Goal: Check status: Check status

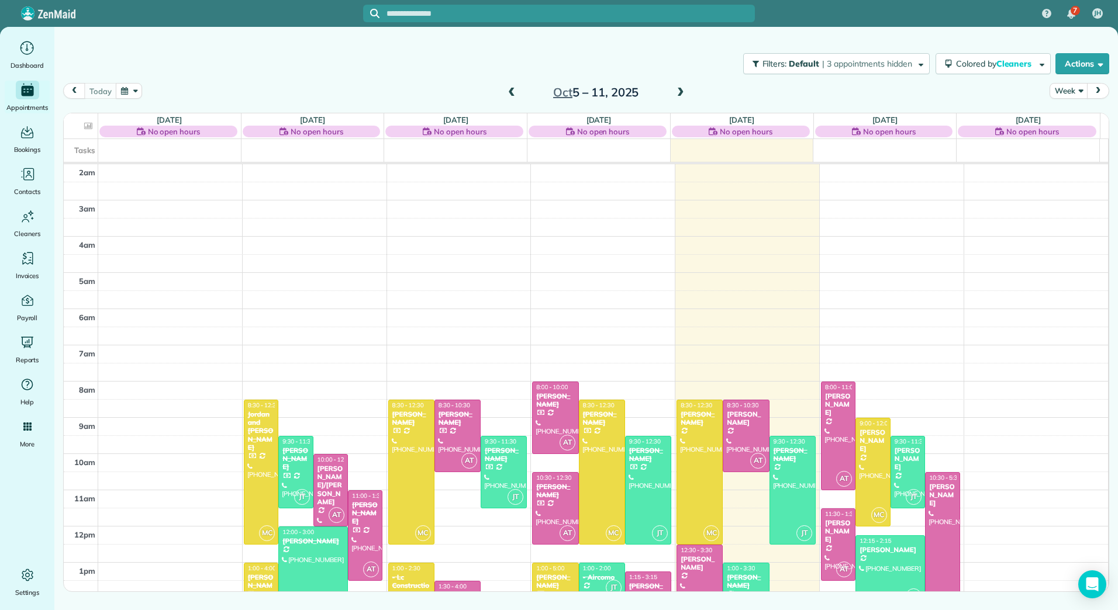
scroll to position [84, 0]
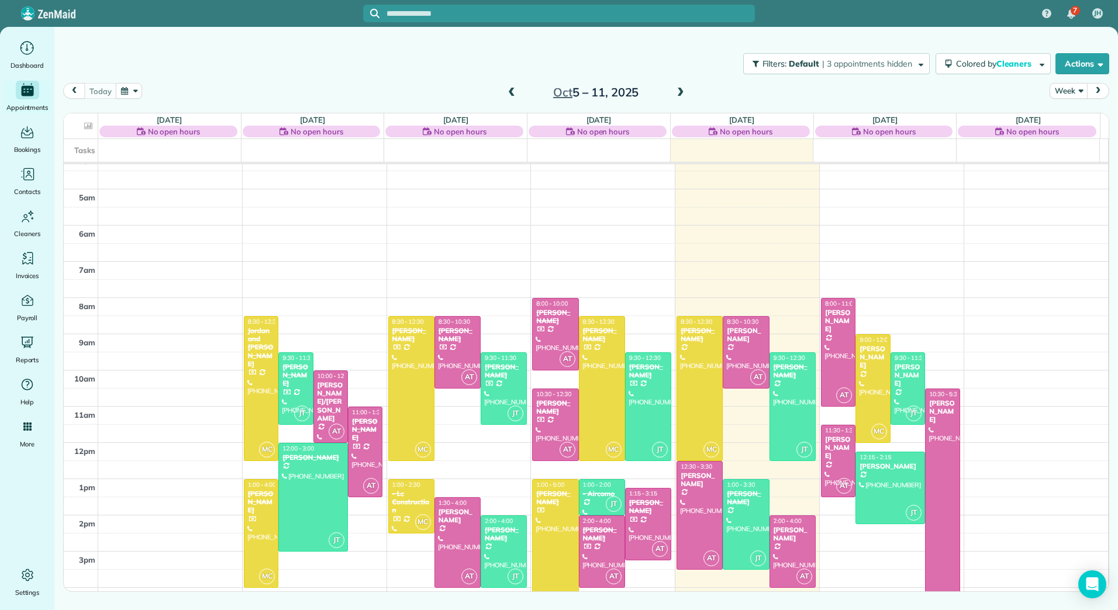
click at [680, 89] on span at bounding box center [680, 93] width 13 height 11
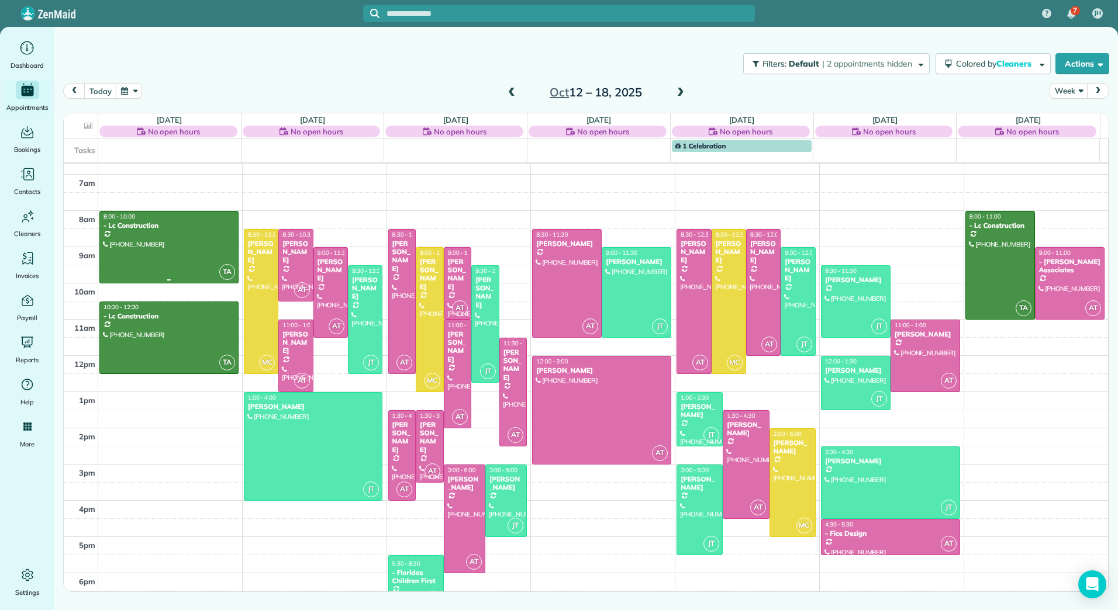
click at [128, 230] on div at bounding box center [169, 247] width 138 height 71
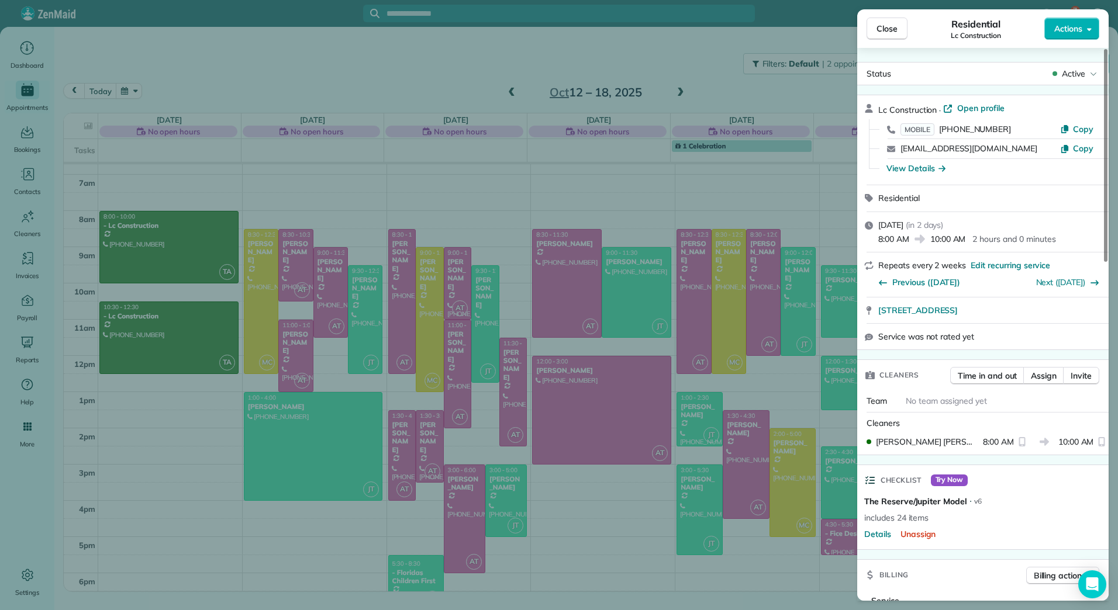
click at [131, 357] on div "Close Residential Lc Construction Actions Status Active Lc Construction · Open …" at bounding box center [559, 305] width 1118 height 610
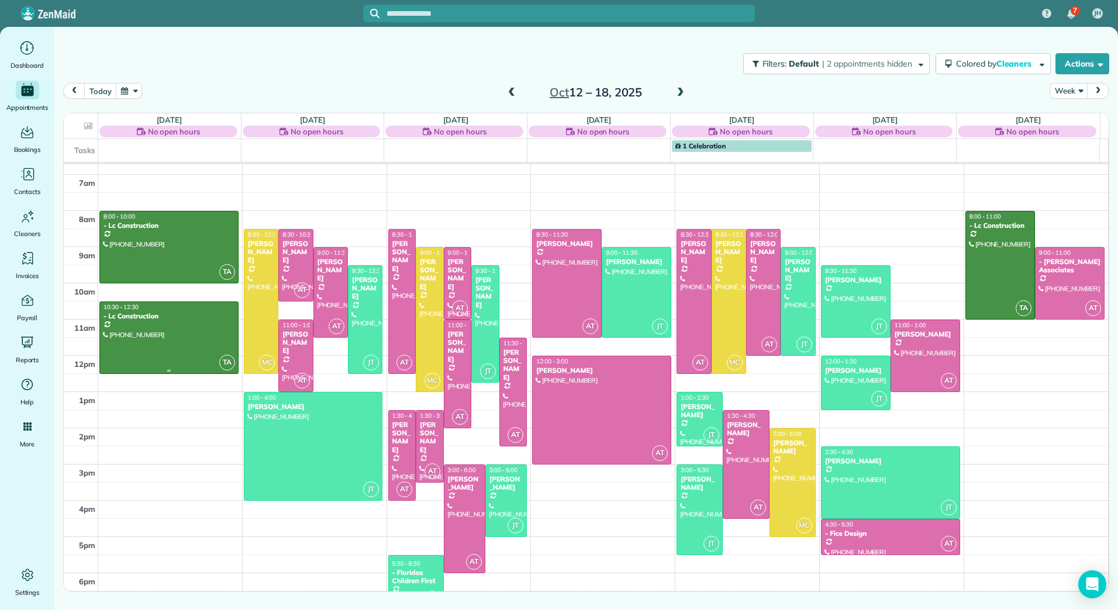
click at [139, 323] on div at bounding box center [169, 337] width 138 height 71
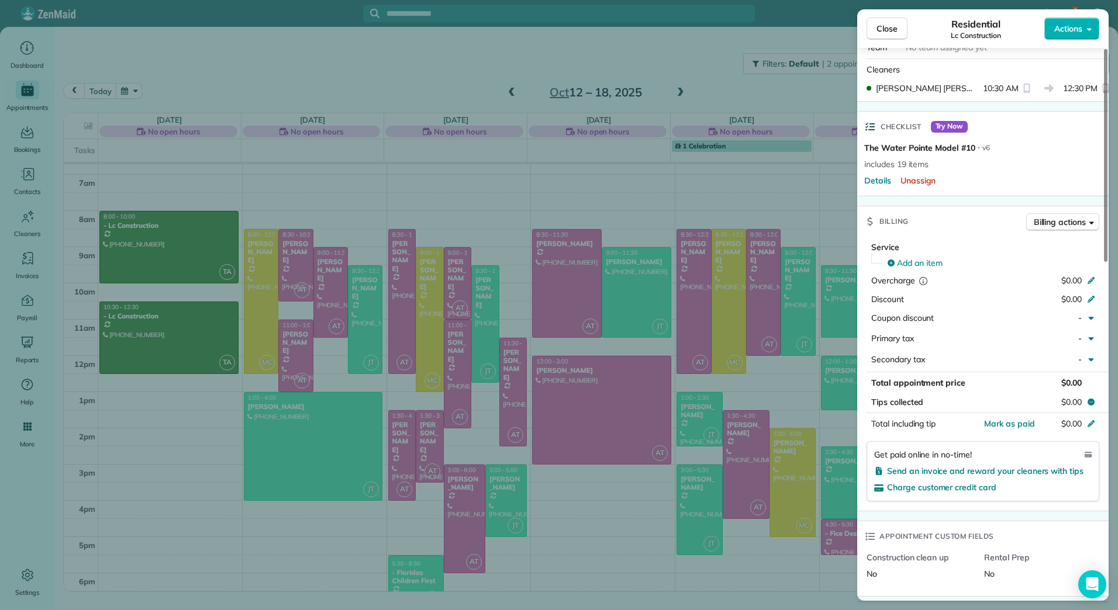
scroll to position [410, 0]
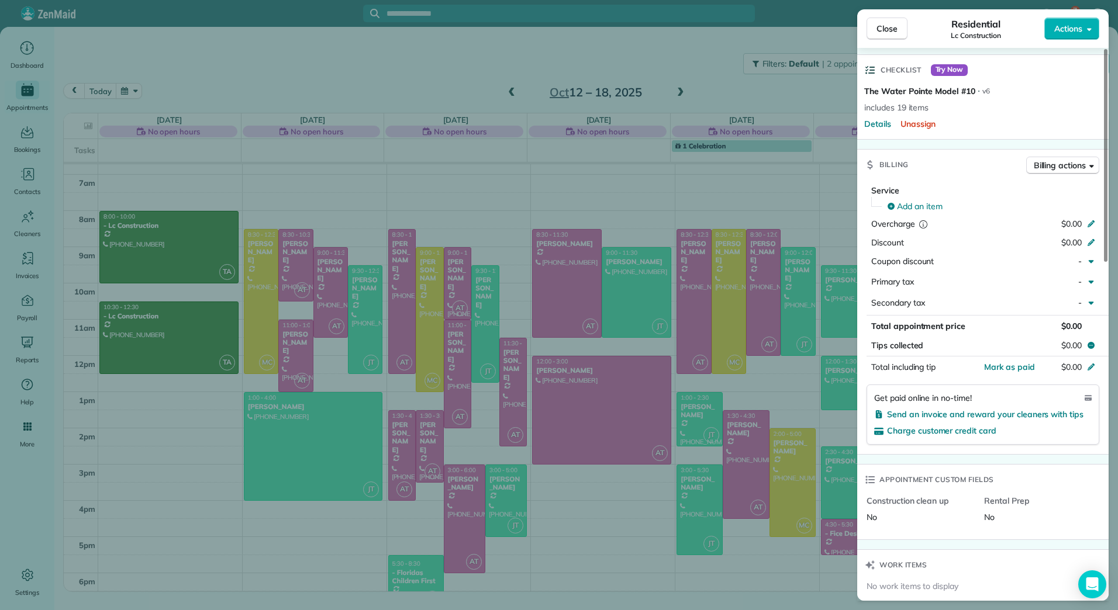
click at [135, 241] on div "Close Residential Lc Construction Actions Status Active Lc Construction · Open …" at bounding box center [559, 305] width 1118 height 610
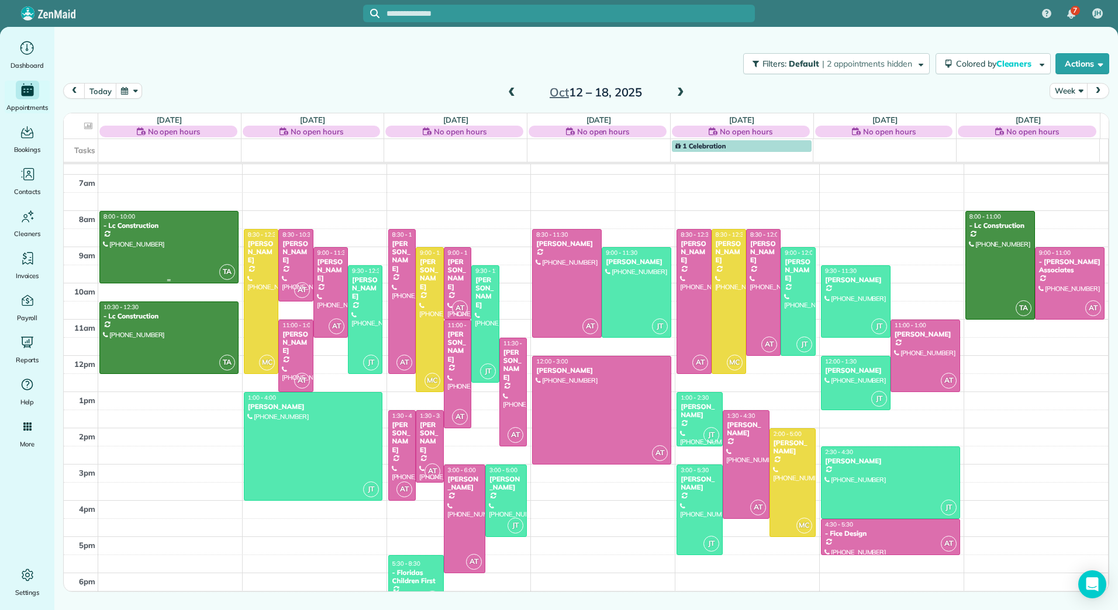
click at [135, 241] on div at bounding box center [169, 247] width 138 height 71
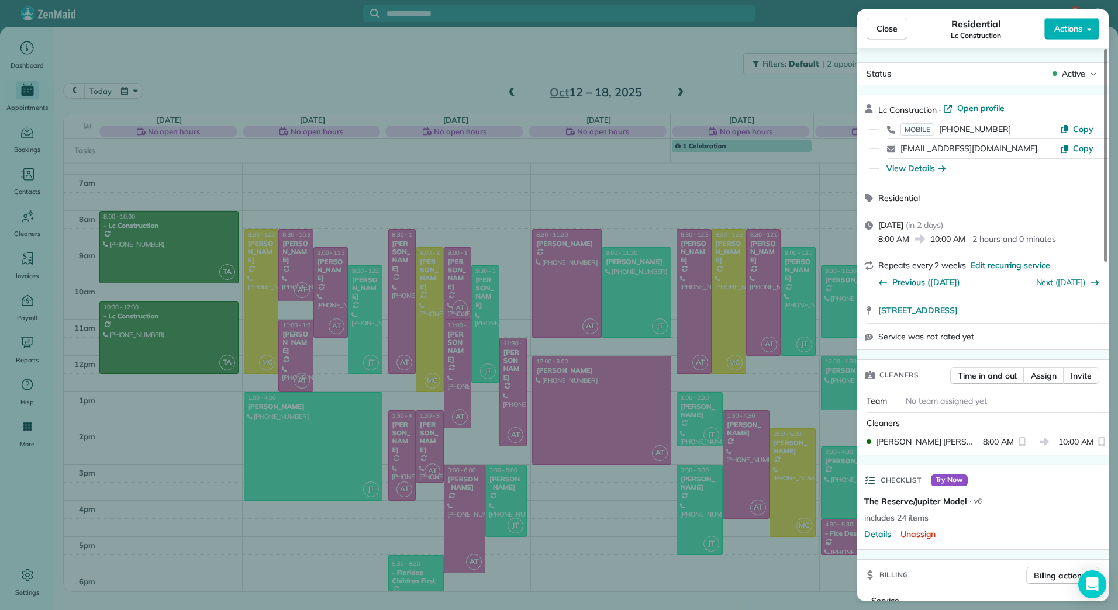
click at [165, 335] on div "Close Residential Lc Construction Actions Status Active Lc Construction · Open …" at bounding box center [559, 305] width 1118 height 610
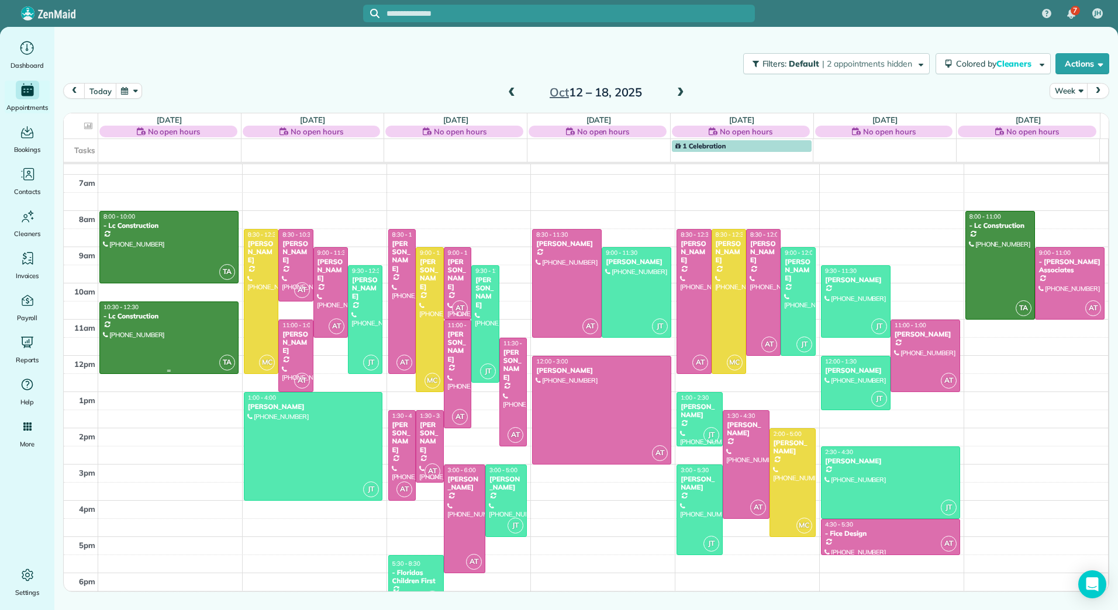
click at [165, 335] on div at bounding box center [169, 337] width 138 height 71
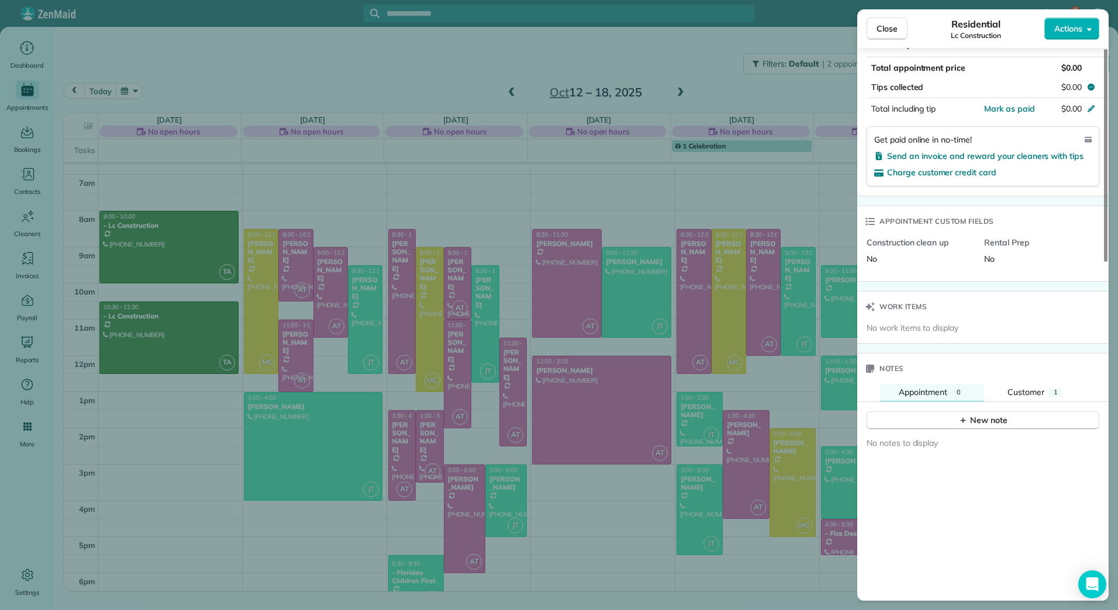
scroll to position [702, 0]
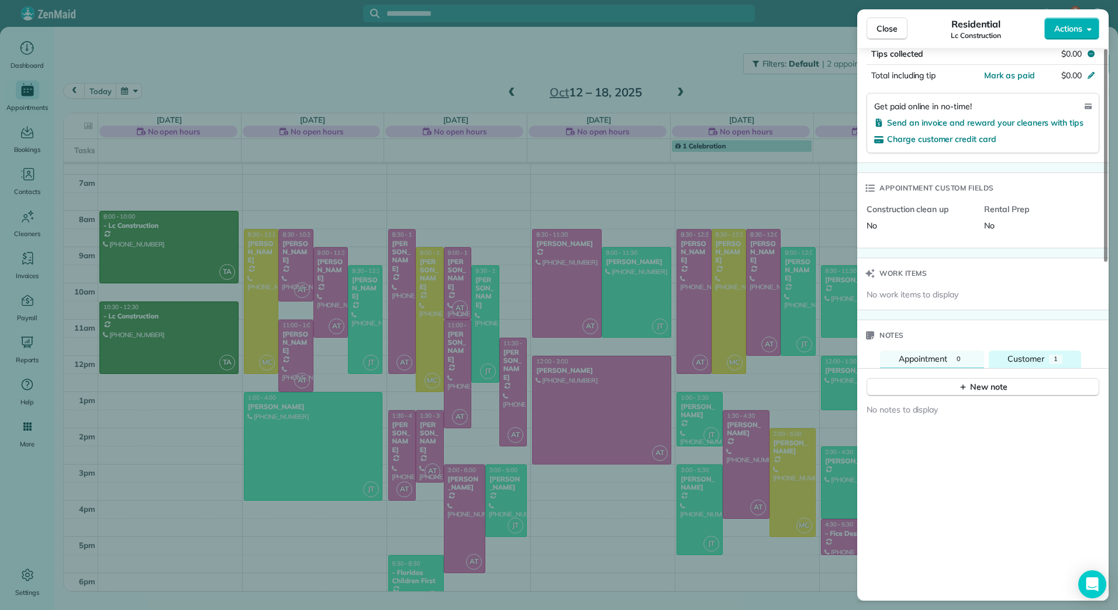
click at [1024, 356] on span "Customer" at bounding box center [1025, 359] width 37 height 11
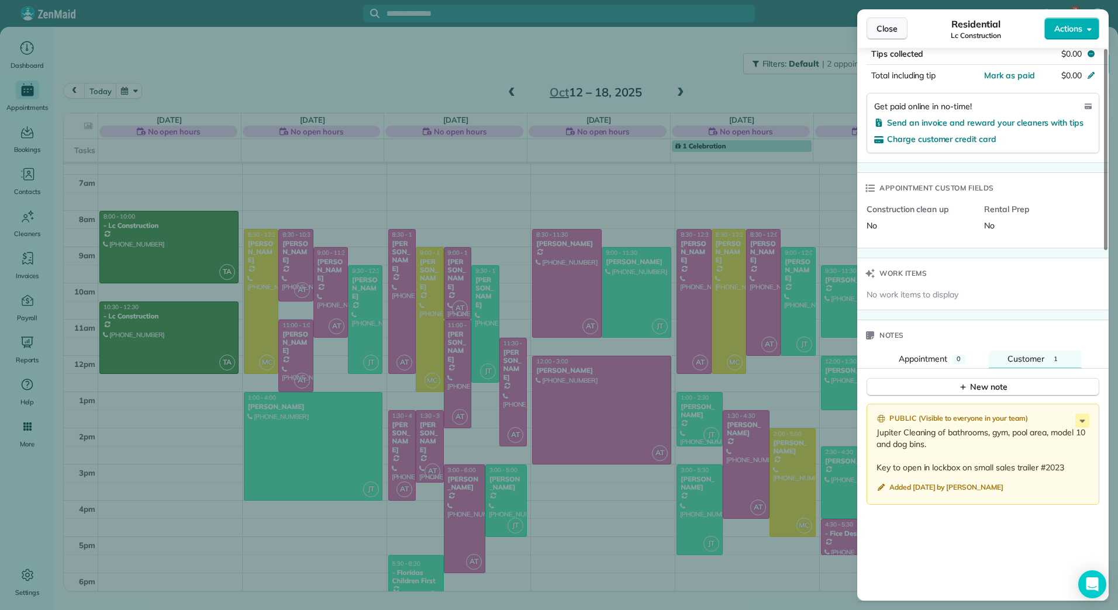
click at [887, 30] on span "Close" at bounding box center [886, 29] width 21 height 12
